Goal: Check status: Check status

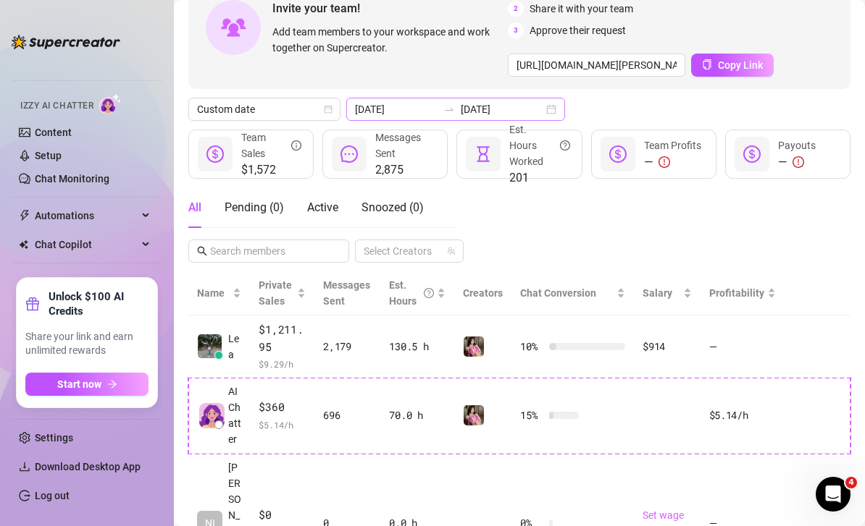
scroll to position [85, 0]
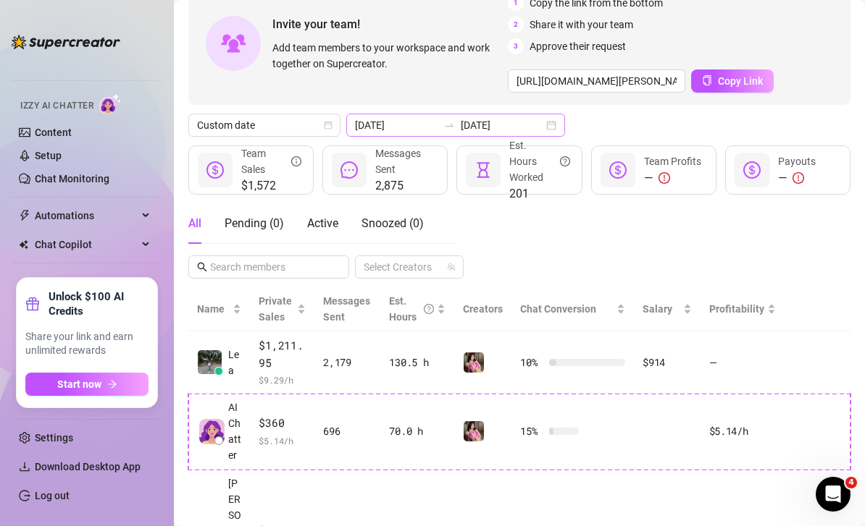
click at [533, 114] on div "[DATE] [DATE]" at bounding box center [455, 125] width 219 height 23
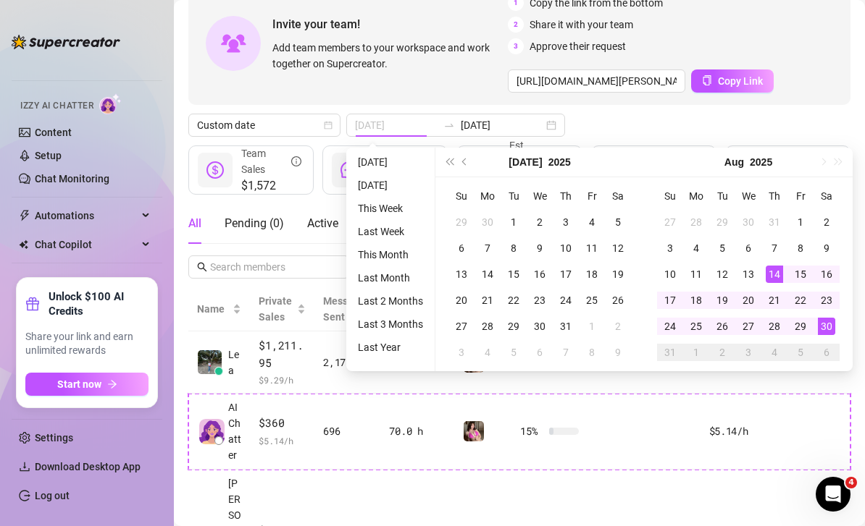
click at [775, 266] on div "14" at bounding box center [773, 274] width 17 height 17
click at [668, 344] on div "31" at bounding box center [669, 352] width 17 height 17
click at [822, 318] on div "30" at bounding box center [825, 326] width 17 height 17
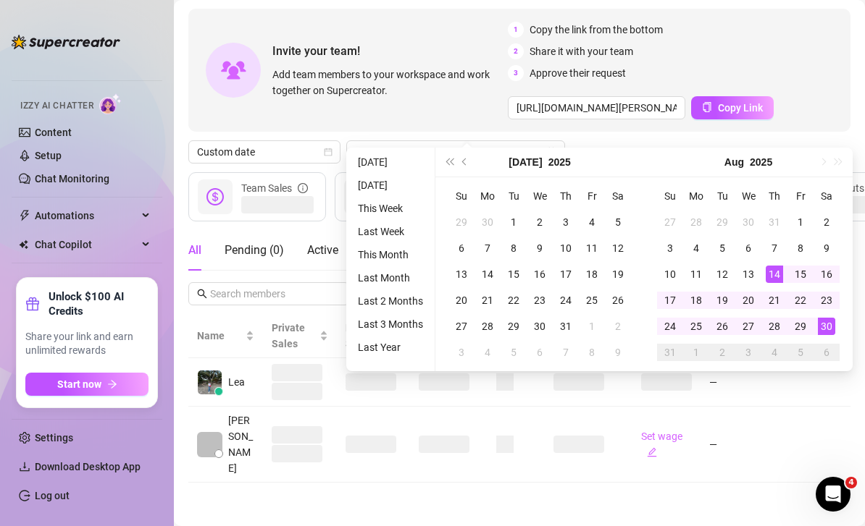
scroll to position [0, 0]
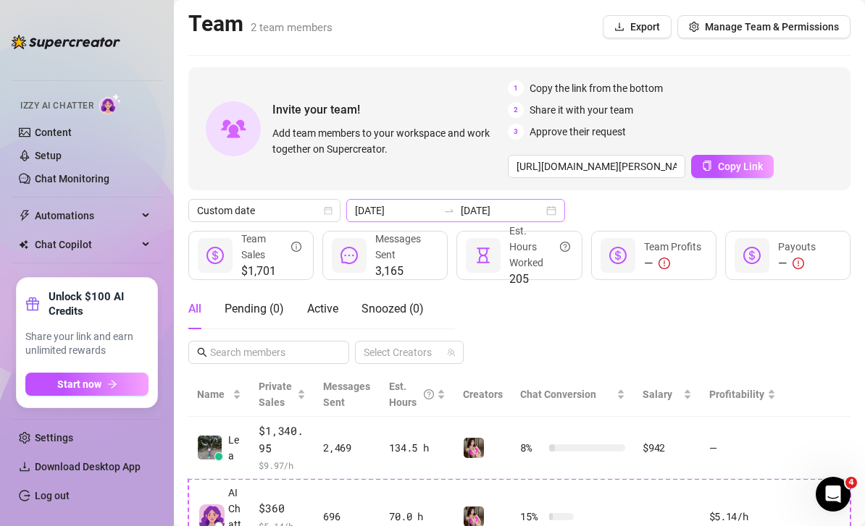
click at [530, 199] on div "[DATE] [DATE]" at bounding box center [455, 210] width 219 height 23
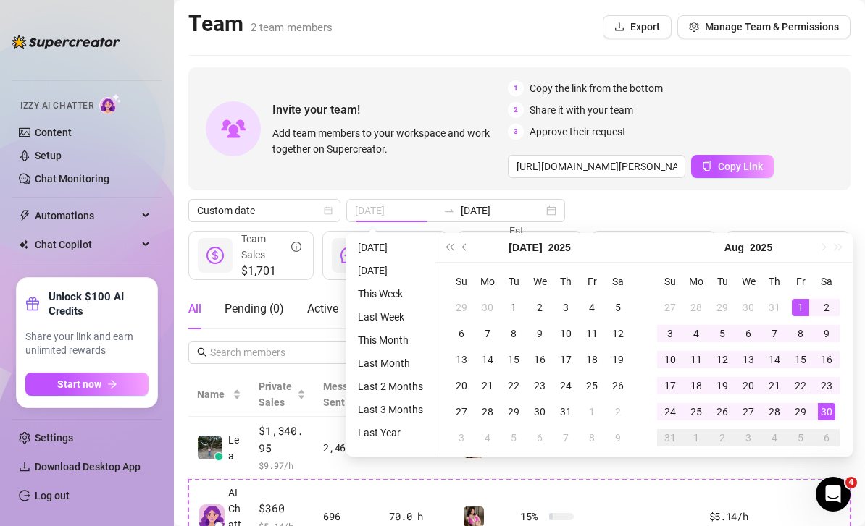
click at [794, 299] on div "1" at bounding box center [799, 307] width 17 height 17
click at [825, 403] on div "30" at bounding box center [825, 411] width 17 height 17
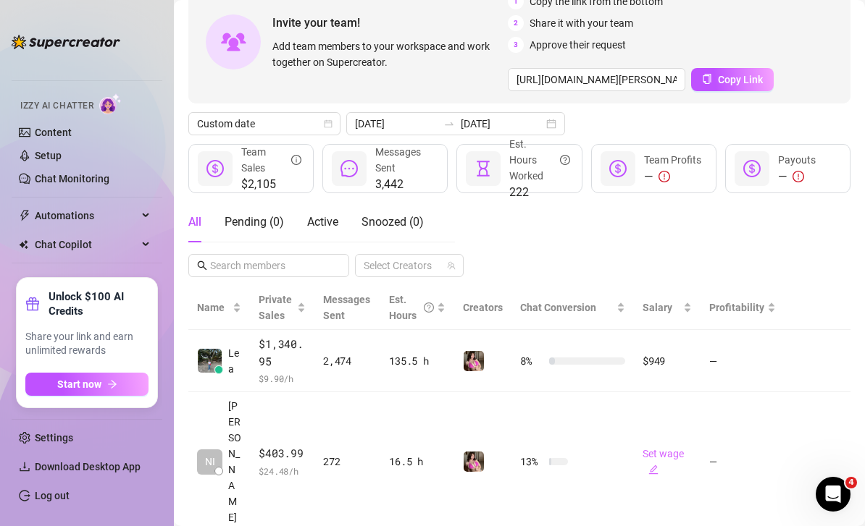
scroll to position [85, 0]
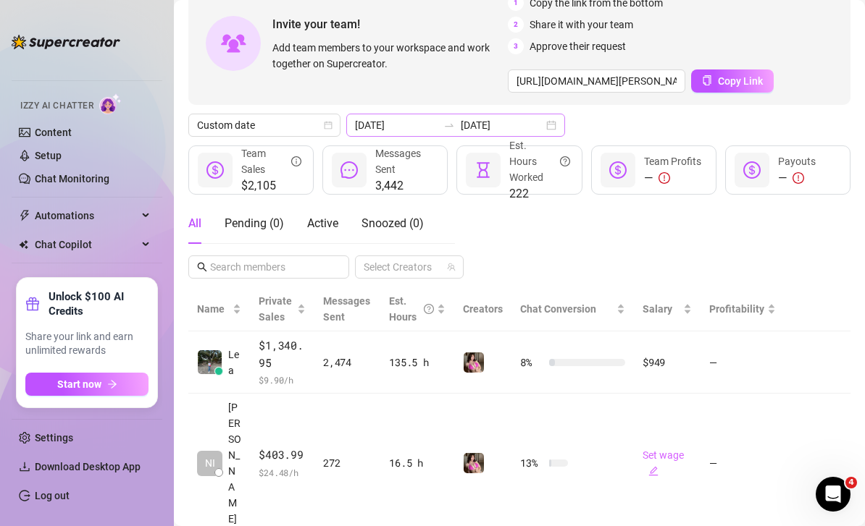
click at [529, 114] on div "[DATE] [DATE]" at bounding box center [455, 125] width 219 height 23
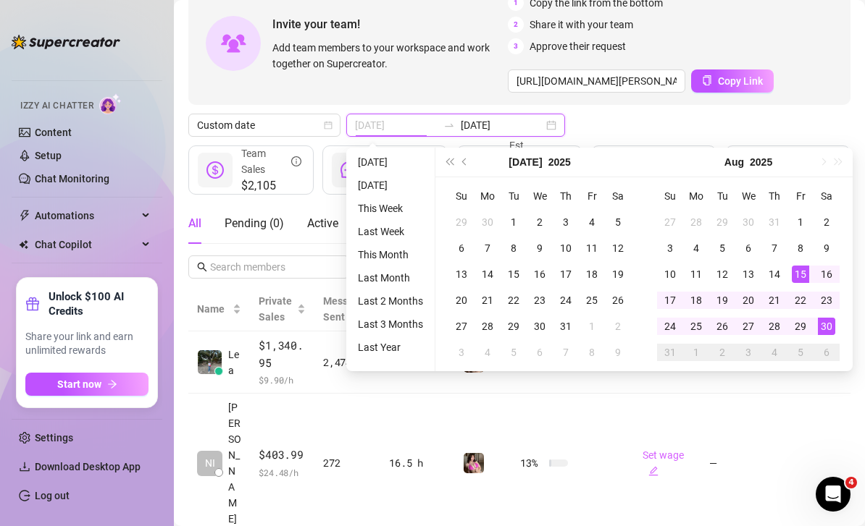
type input "[DATE]"
click at [799, 266] on div "15" at bounding box center [799, 274] width 17 height 17
click at [828, 318] on div "30" at bounding box center [825, 326] width 17 height 17
